Goal: Find specific page/section: Find specific page/section

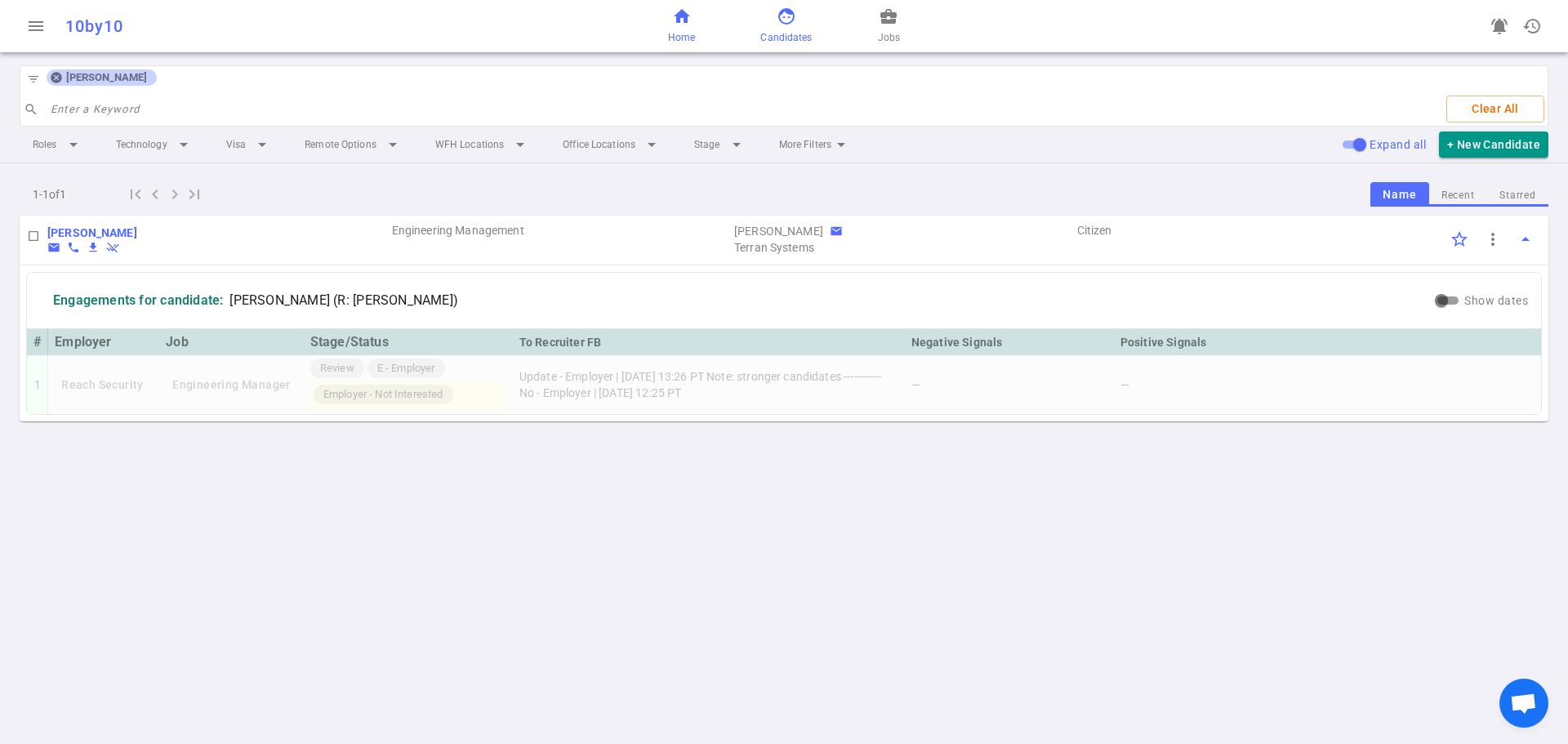
click at [688, 29] on span "Home" at bounding box center [681, 37] width 27 height 16
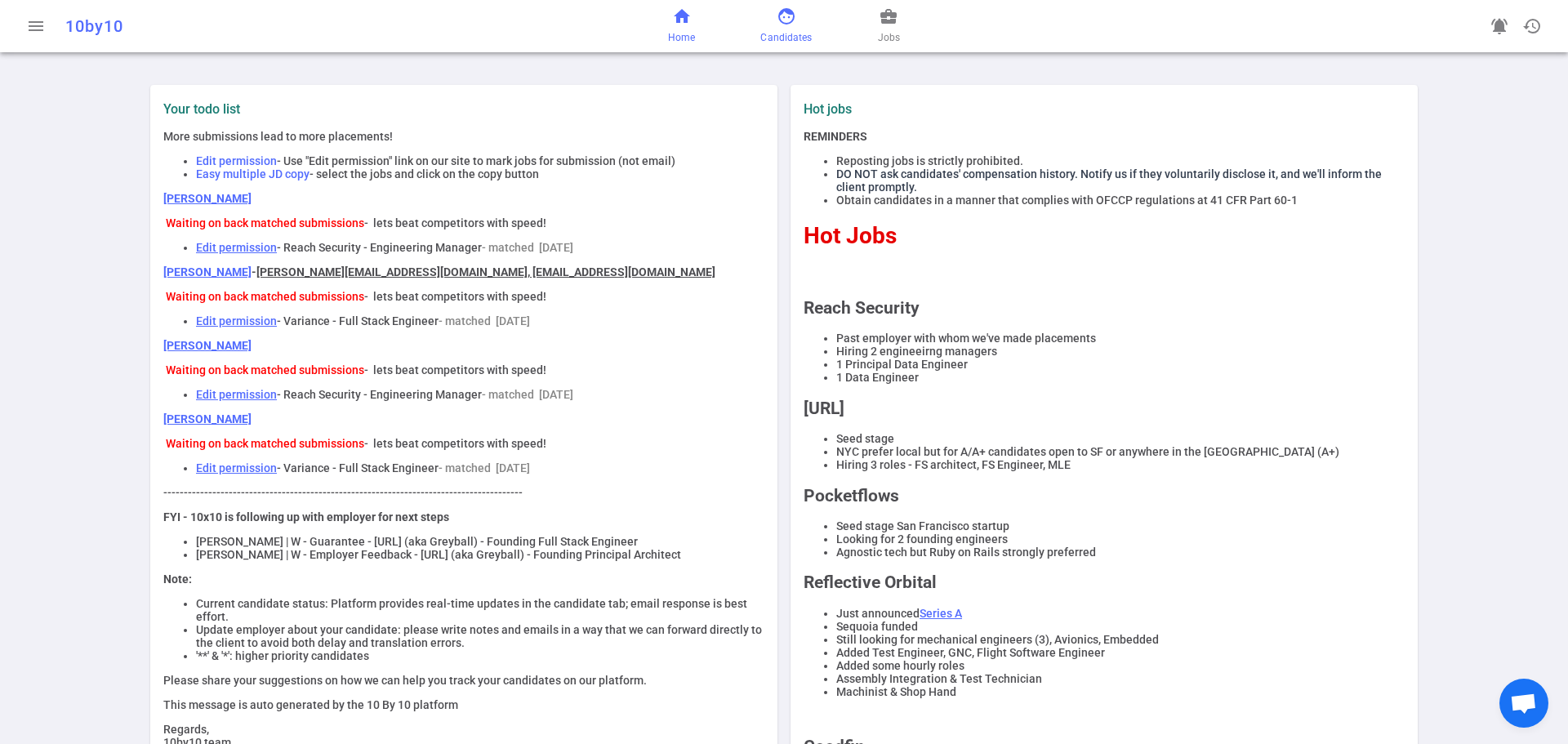
click at [788, 37] on span "Candidates" at bounding box center [786, 37] width 51 height 16
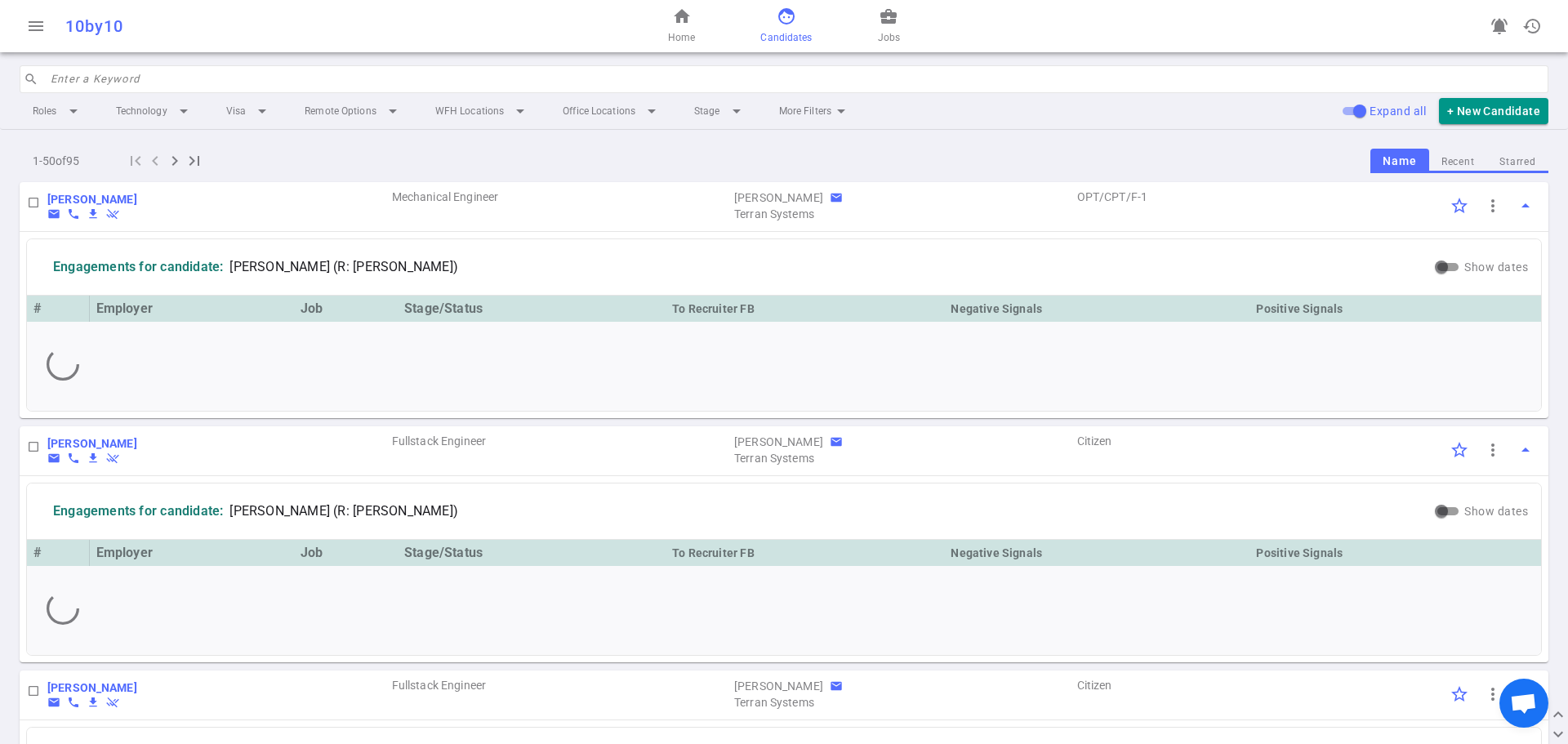
click at [200, 77] on input "search" at bounding box center [794, 79] width 1488 height 26
paste input "Yigang Fu"
type input "Yigang Fu"
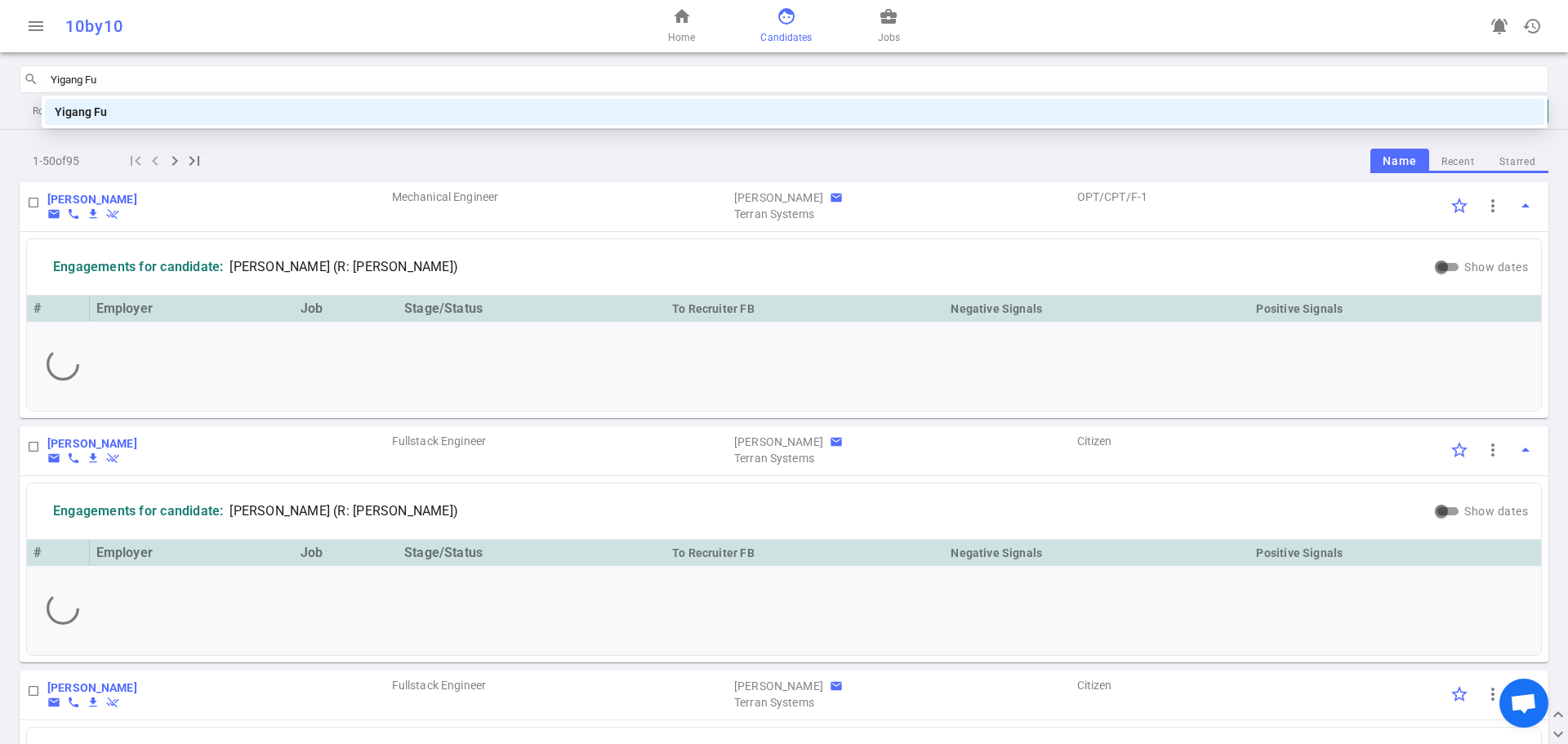
click at [170, 108] on div "Yigang Fu" at bounding box center [794, 111] width 1480 height 18
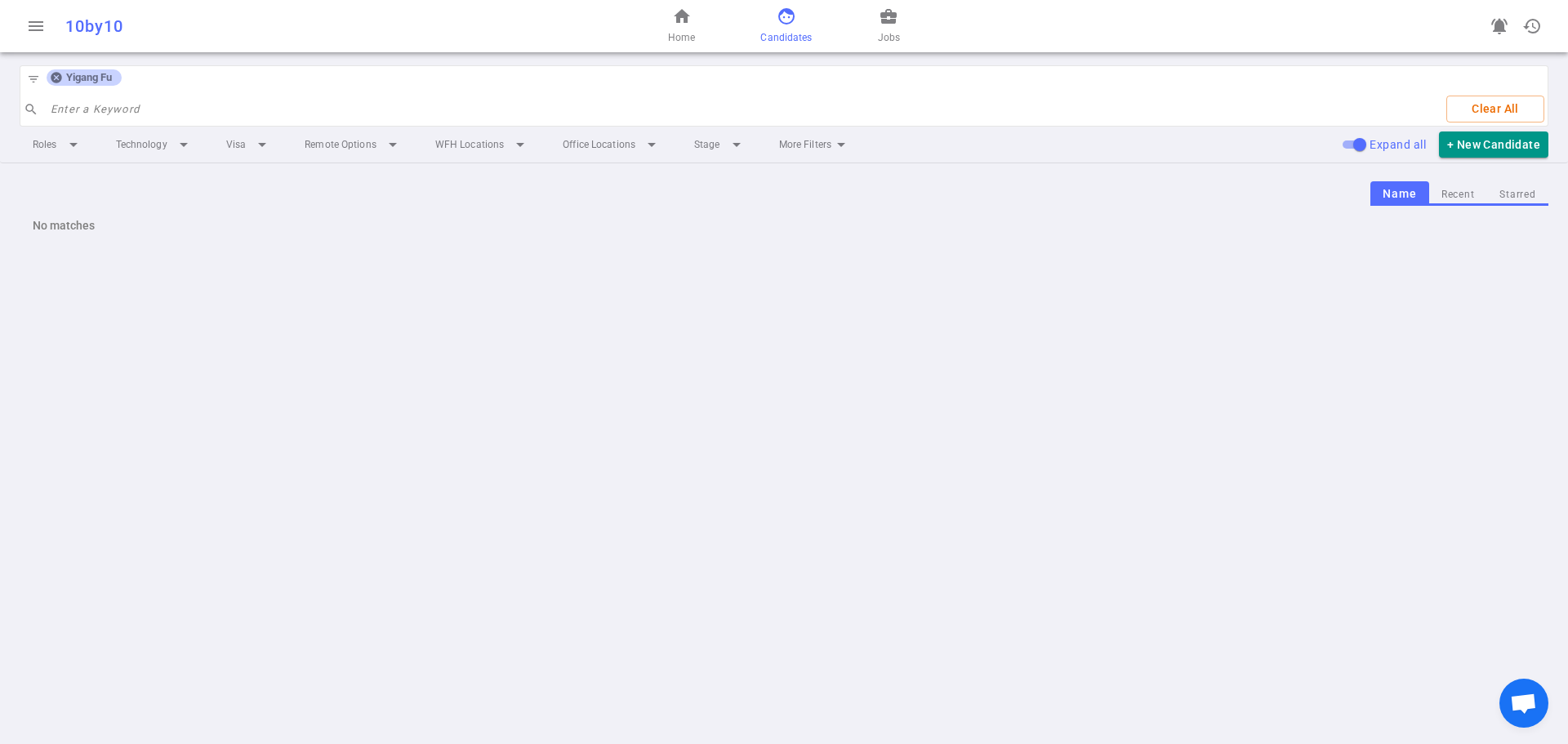
click at [56, 72] on icon at bounding box center [55, 77] width 10 height 10
